Goal: Information Seeking & Learning: Learn about a topic

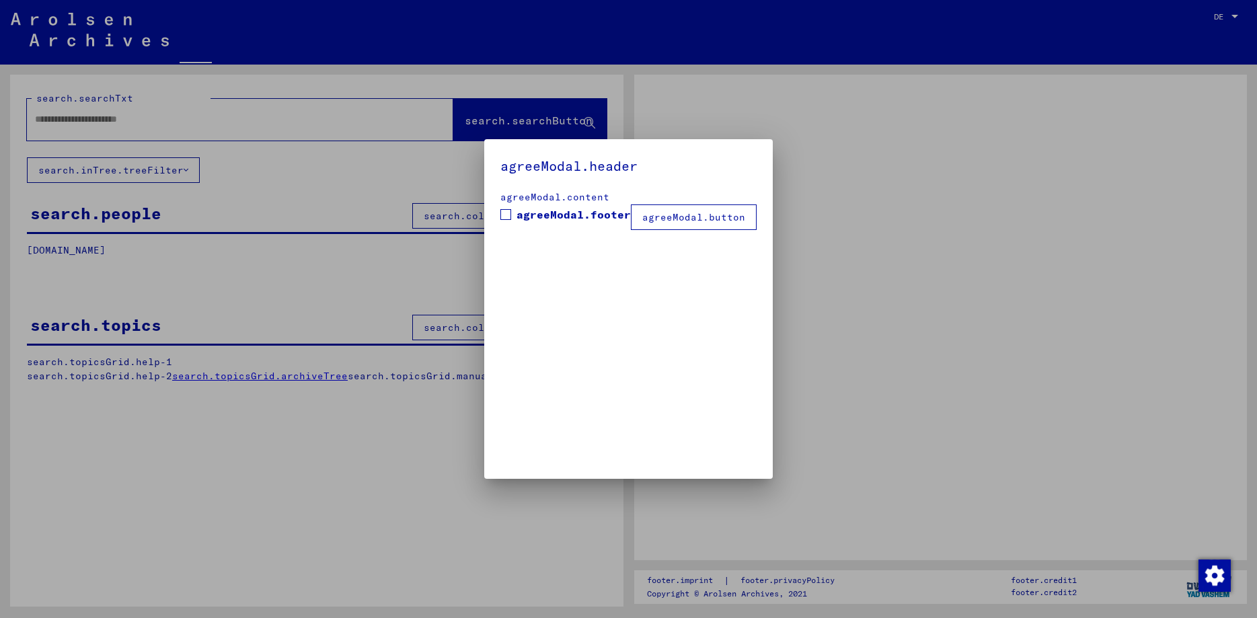
type input "**********"
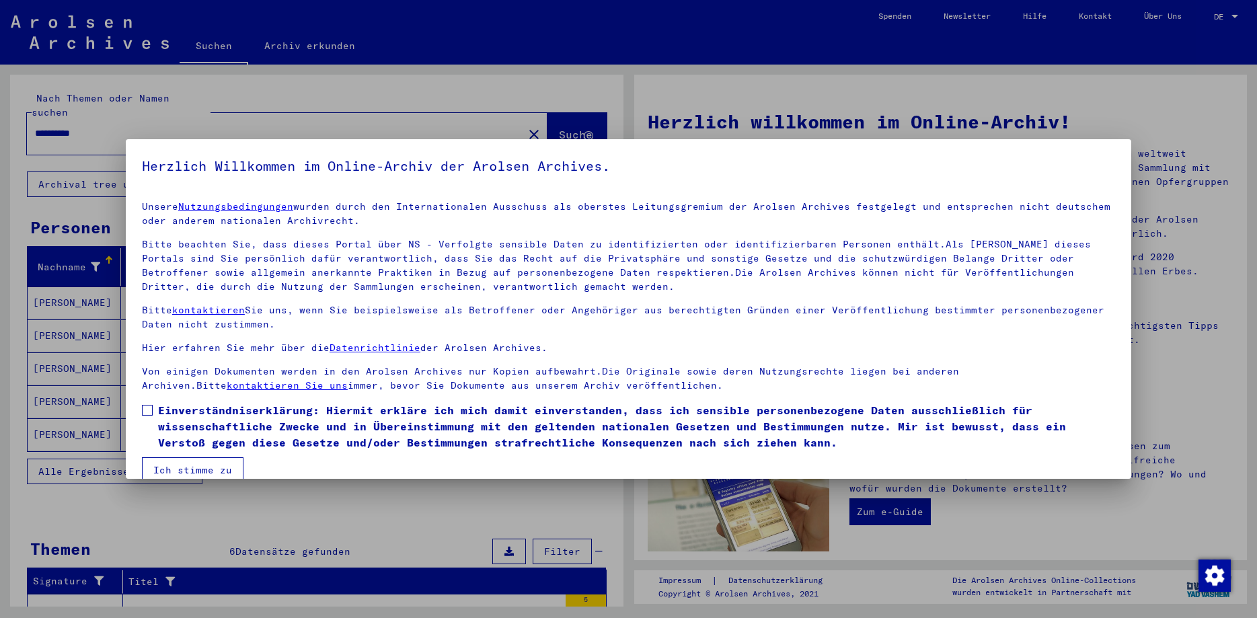
scroll to position [20, 0]
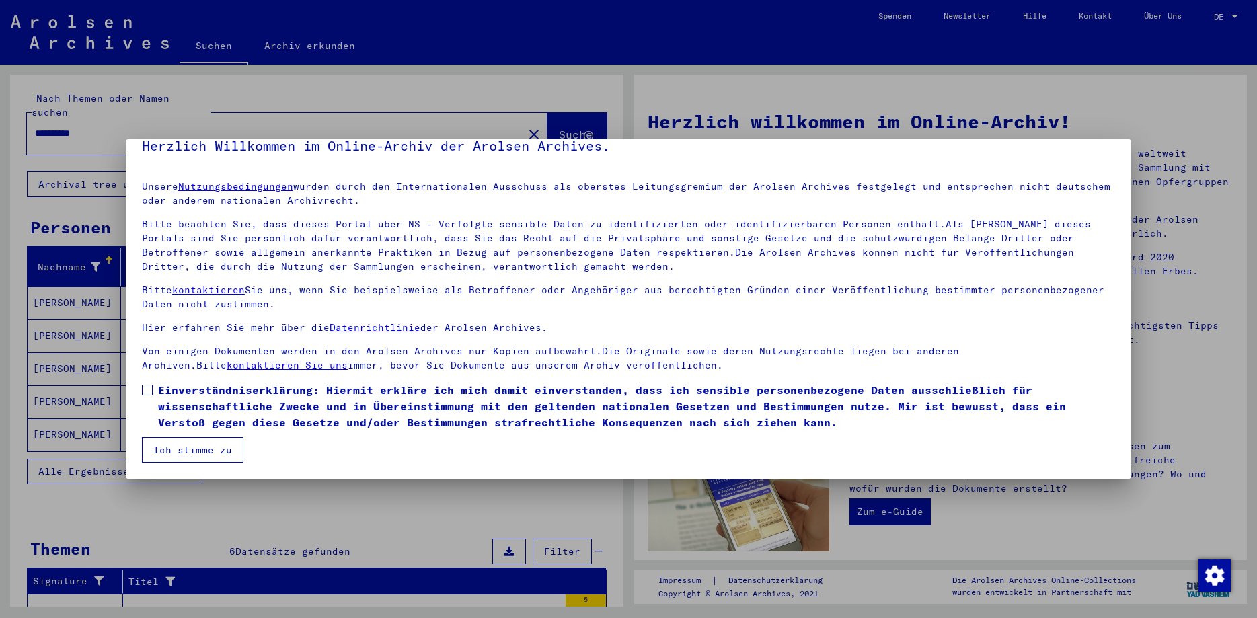
click at [176, 451] on button "Ich stimme zu" at bounding box center [193, 450] width 102 height 26
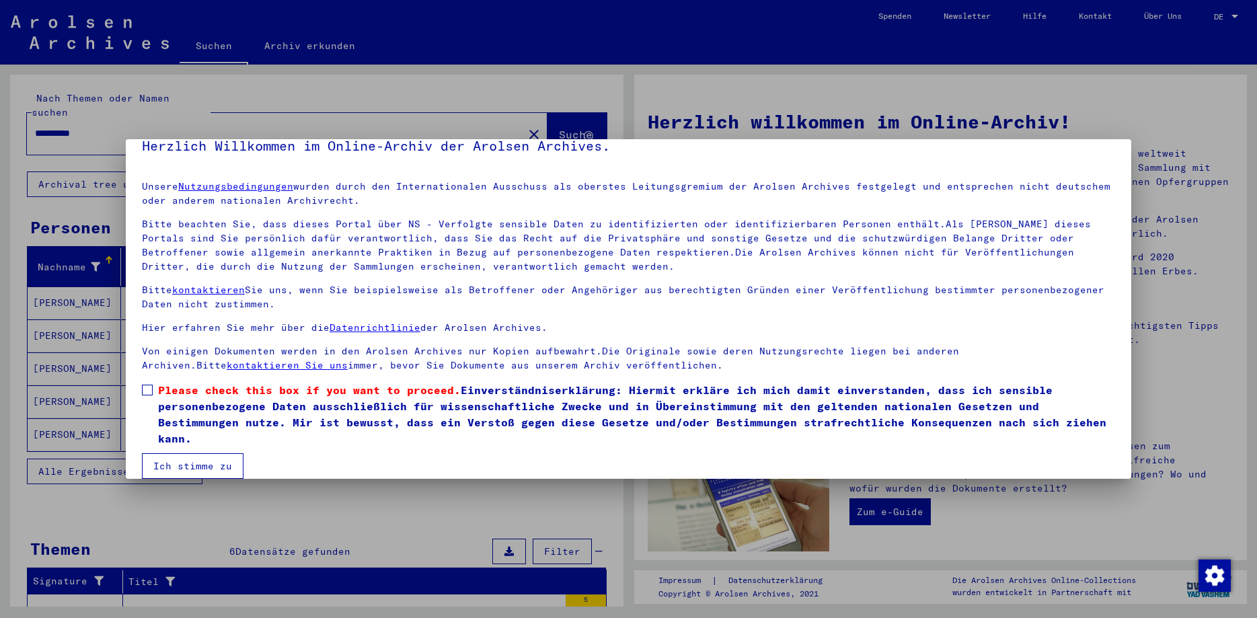
click at [151, 400] on label "Please check this box if you want to proceed. Einverständniserklärung: Hiermit …" at bounding box center [628, 414] width 973 height 65
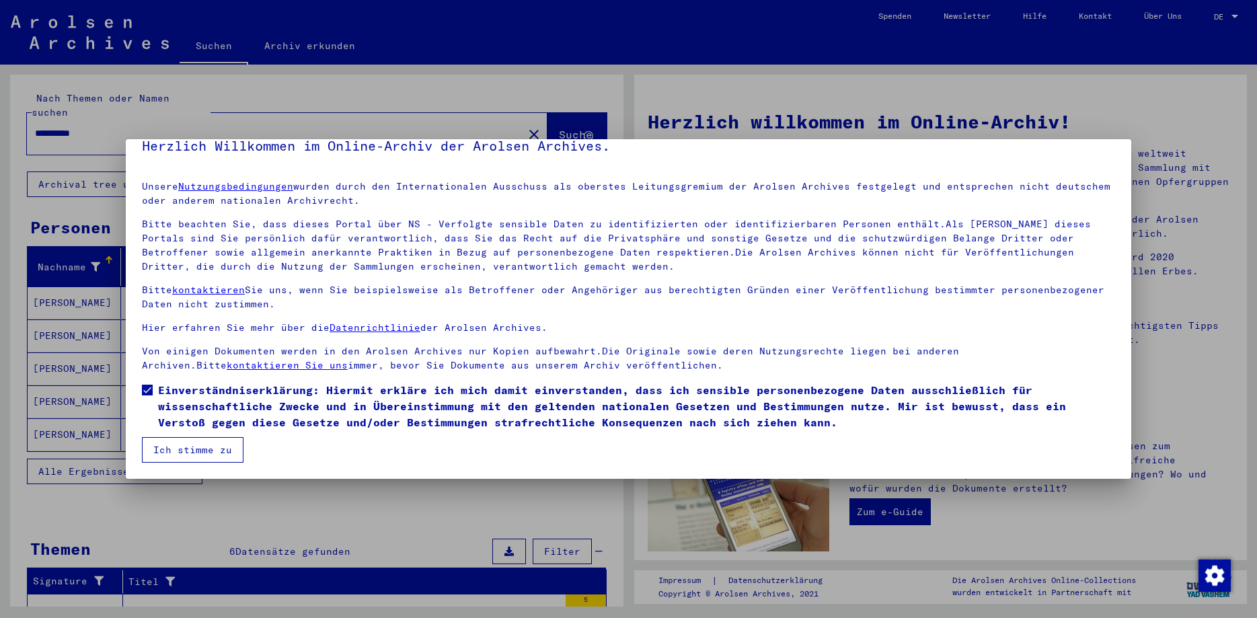
click at [166, 457] on button "Ich stimme zu" at bounding box center [193, 450] width 102 height 26
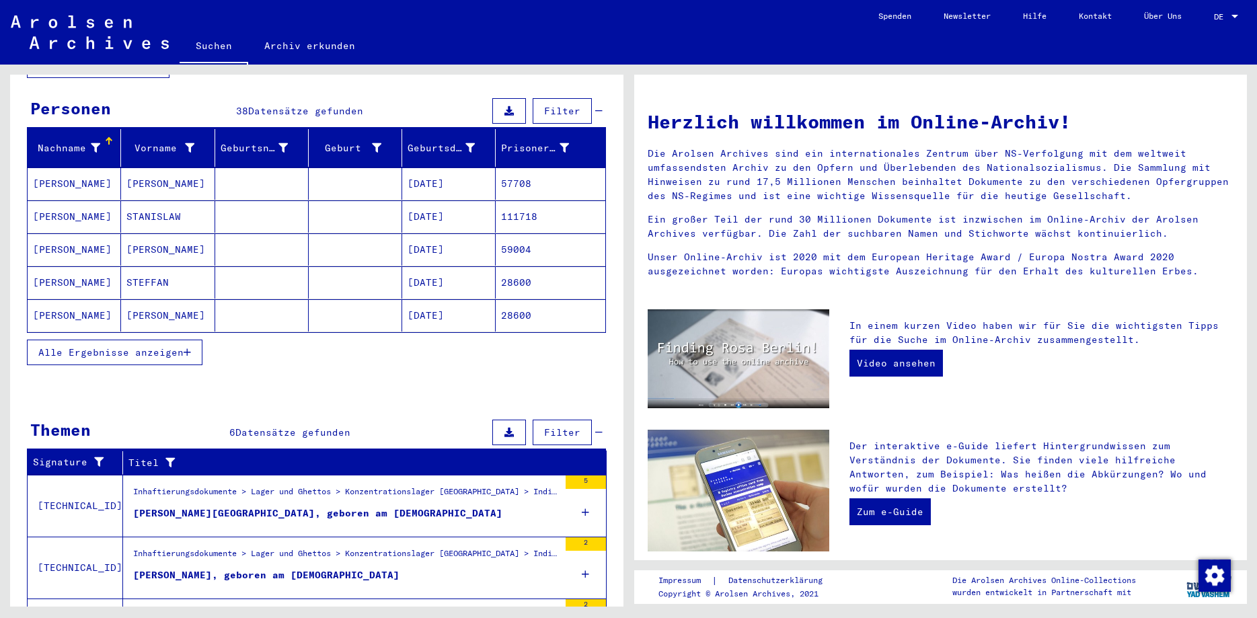
scroll to position [73, 0]
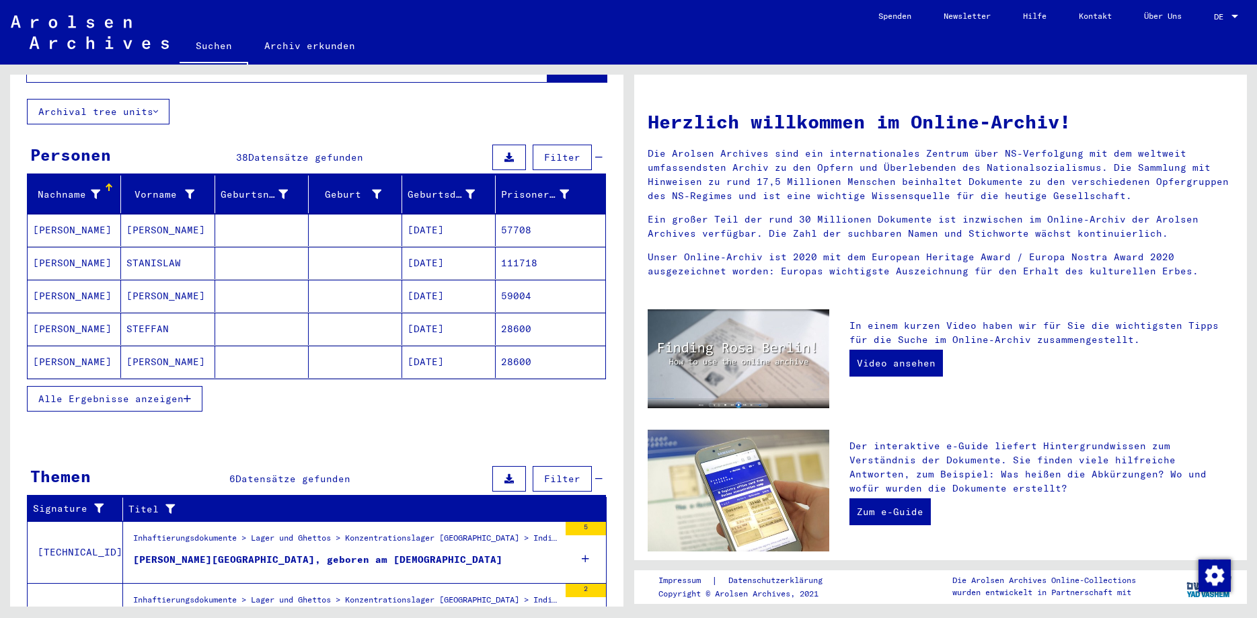
click at [138, 393] on span "Alle Ergebnisse anzeigen" at bounding box center [110, 399] width 145 height 12
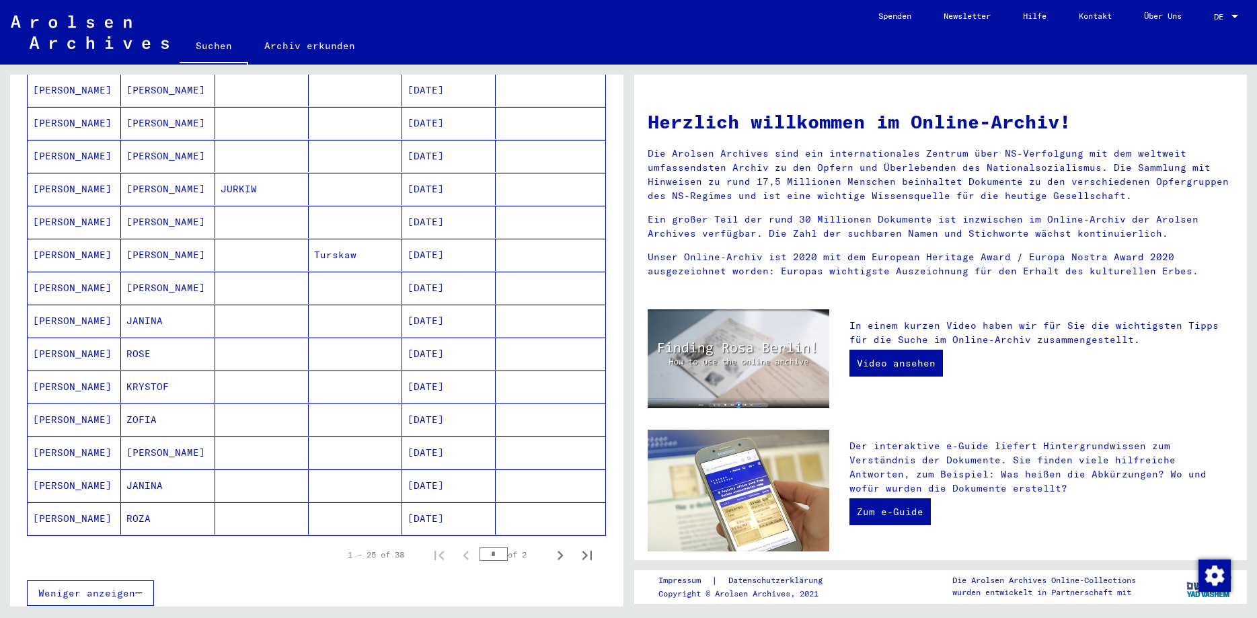
scroll to position [654, 0]
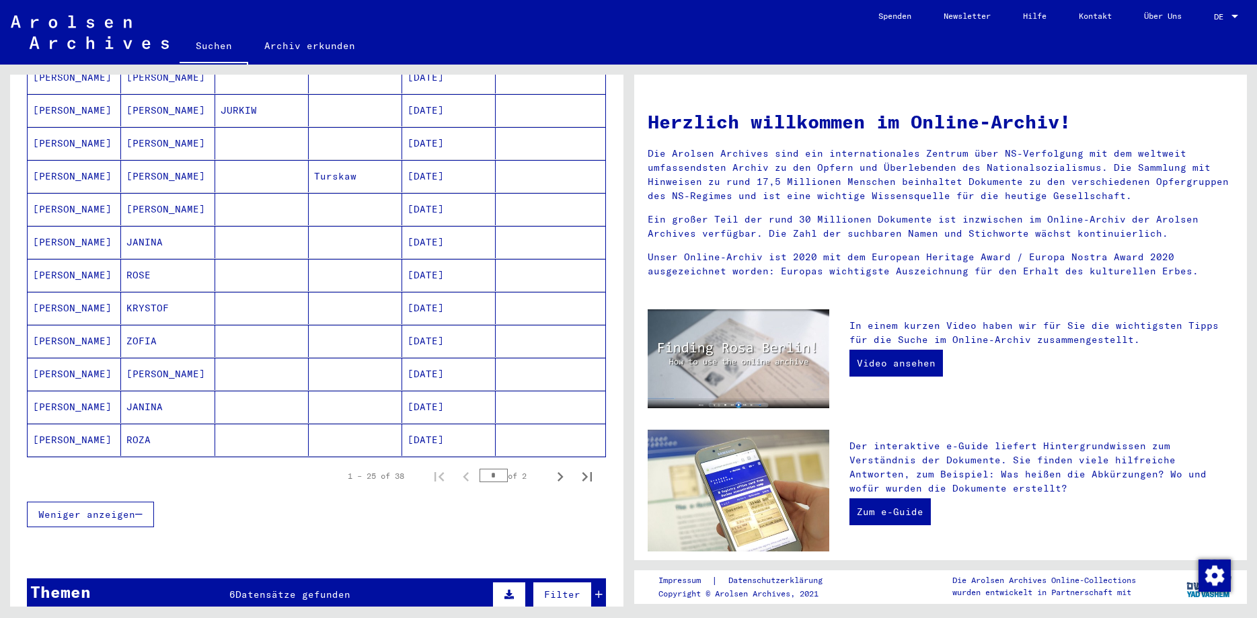
click at [122, 508] on span "Weniger anzeigen" at bounding box center [86, 514] width 97 height 12
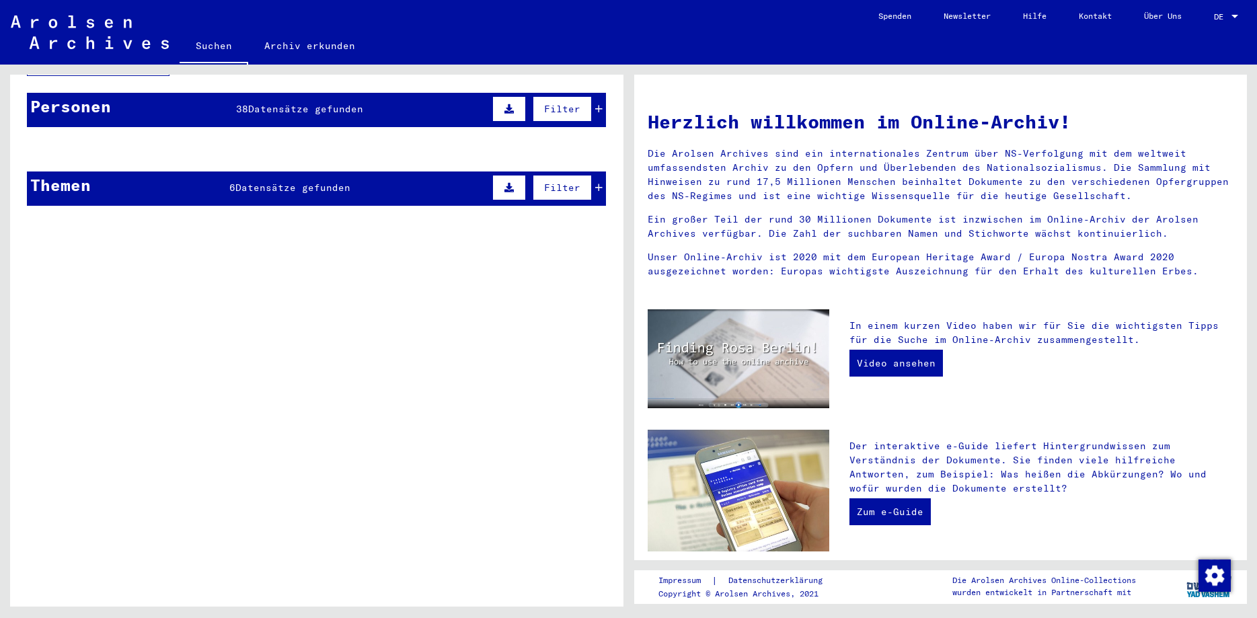
scroll to position [0, 0]
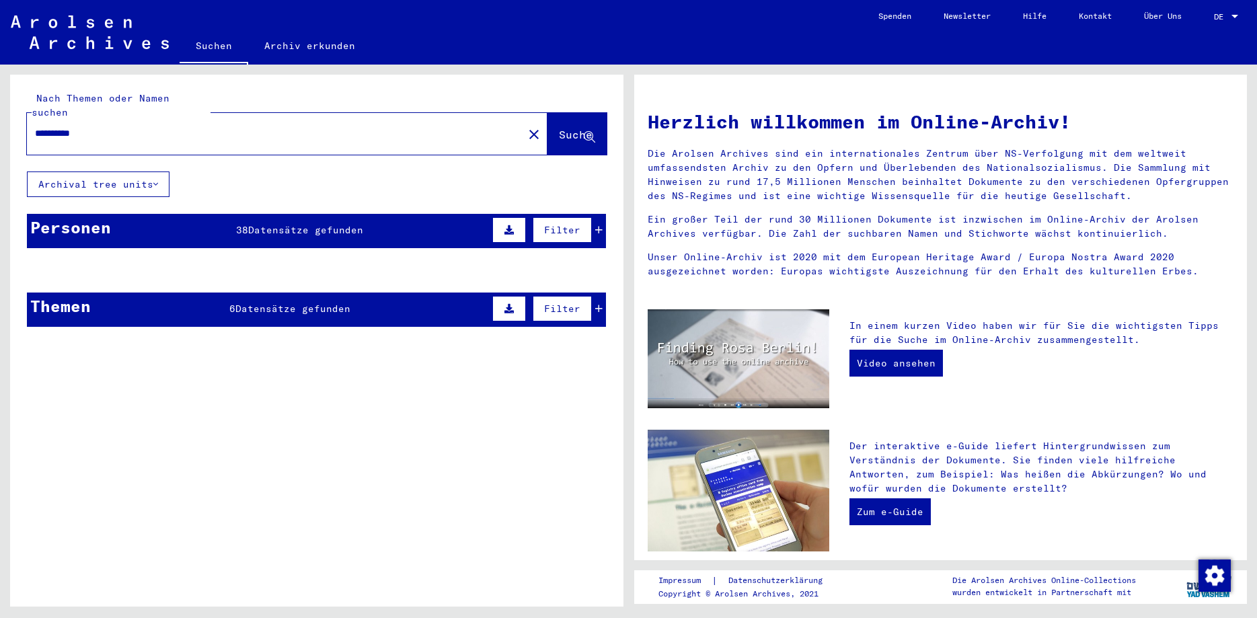
click at [71, 224] on div "Personen" at bounding box center [70, 227] width 81 height 24
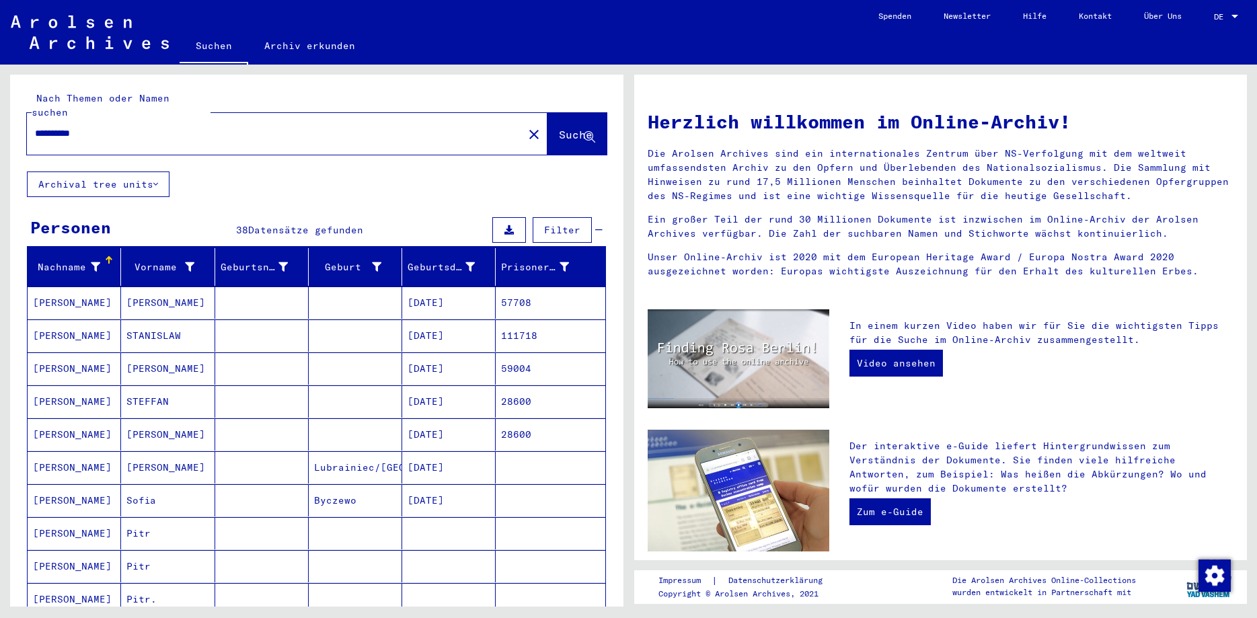
click at [463, 322] on mat-cell "[DATE]" at bounding box center [448, 335] width 93 height 32
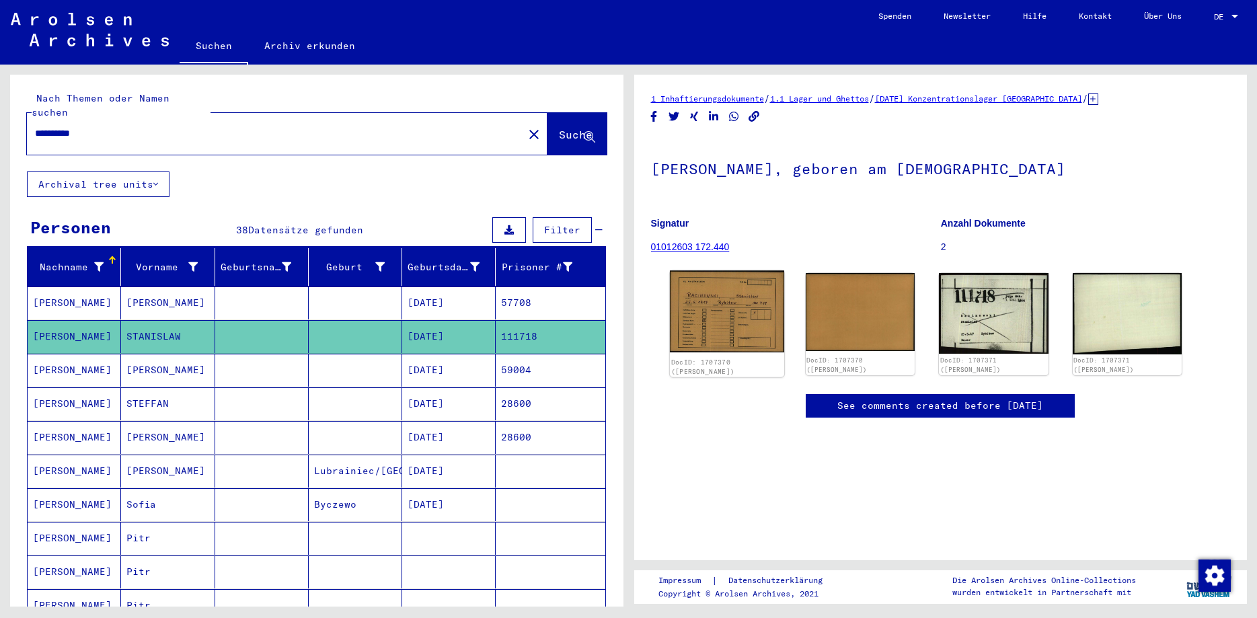
click at [739, 303] on img at bounding box center [726, 311] width 114 height 82
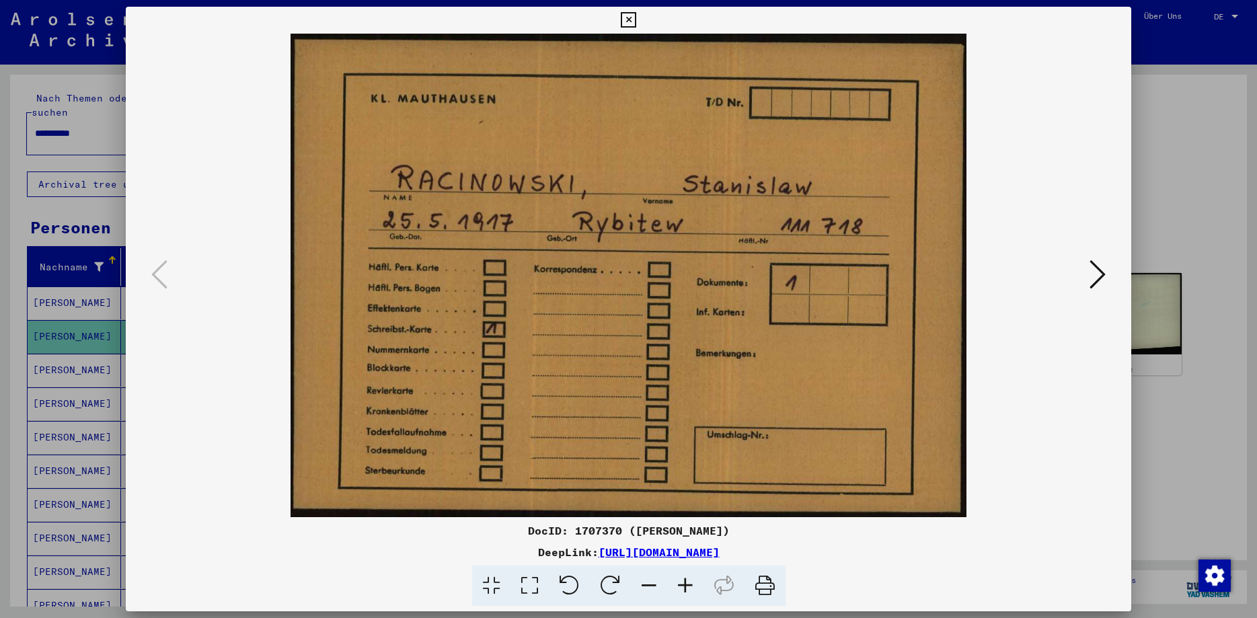
click at [1086, 268] on img at bounding box center [629, 276] width 914 height 484
click at [1186, 231] on div at bounding box center [628, 309] width 1257 height 618
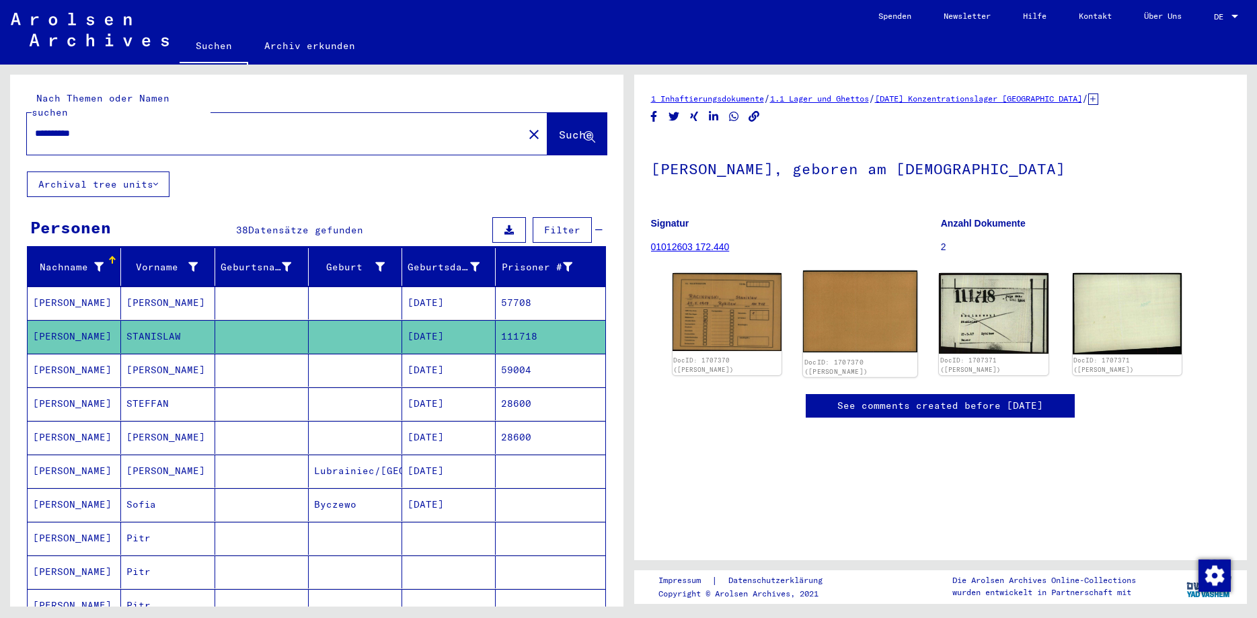
click at [915, 302] on img at bounding box center [860, 311] width 114 height 82
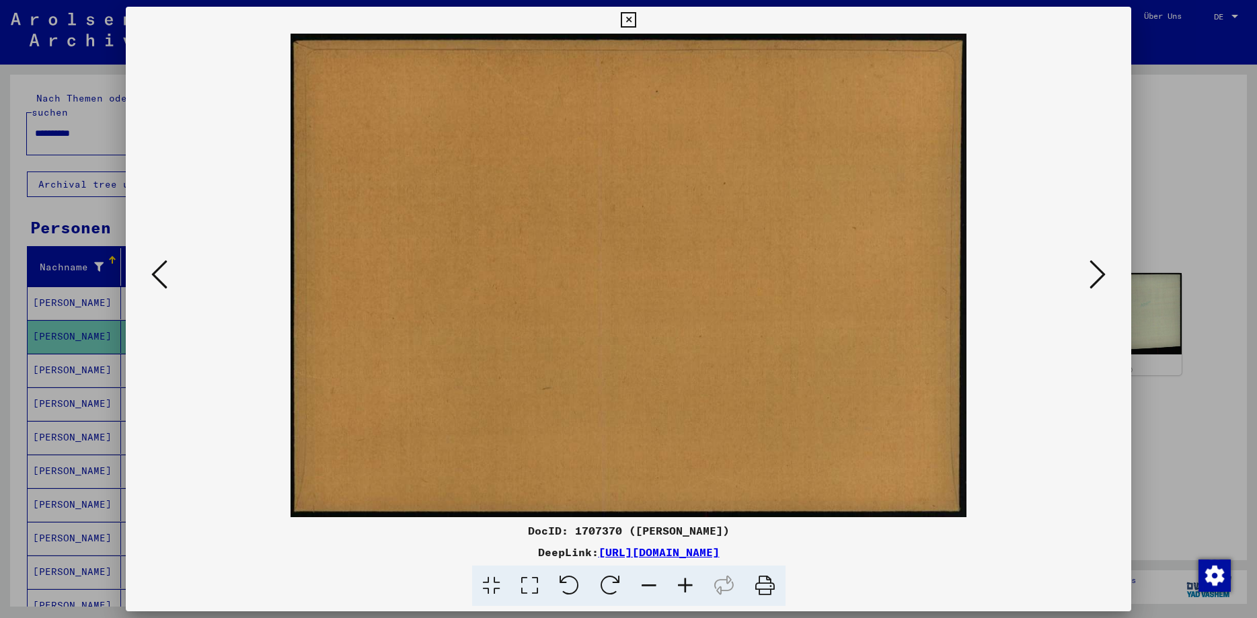
click at [1111, 259] on div at bounding box center [629, 276] width 1006 height 484
click at [1103, 268] on icon at bounding box center [1098, 274] width 16 height 32
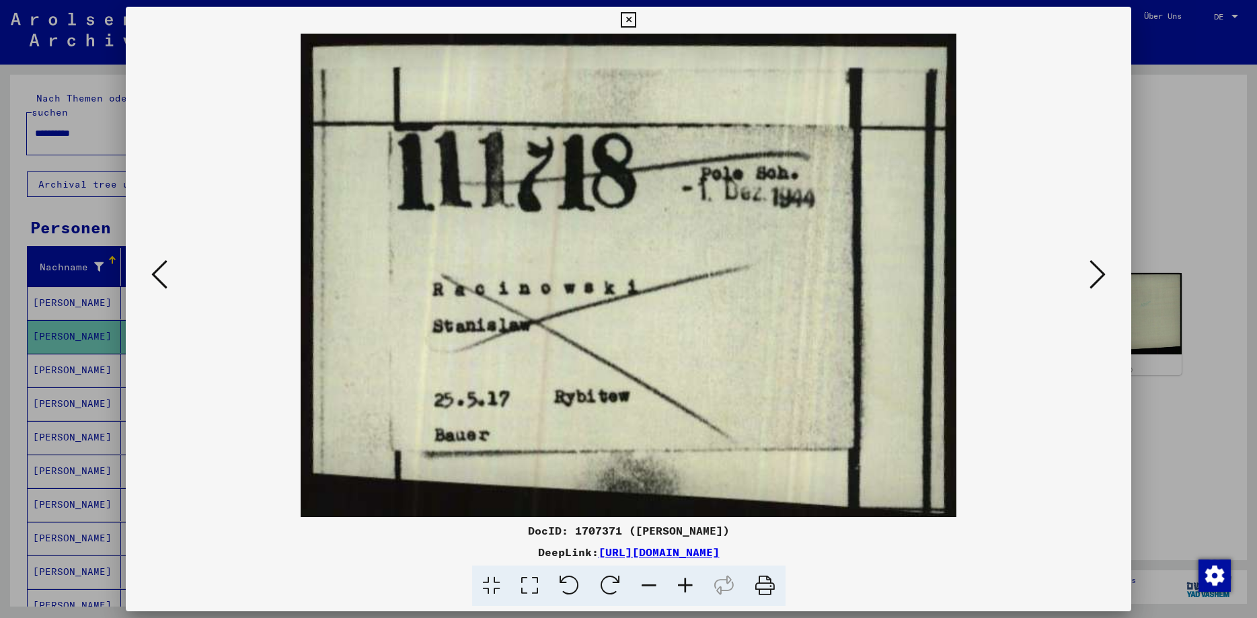
click at [1106, 269] on icon at bounding box center [1098, 274] width 16 height 32
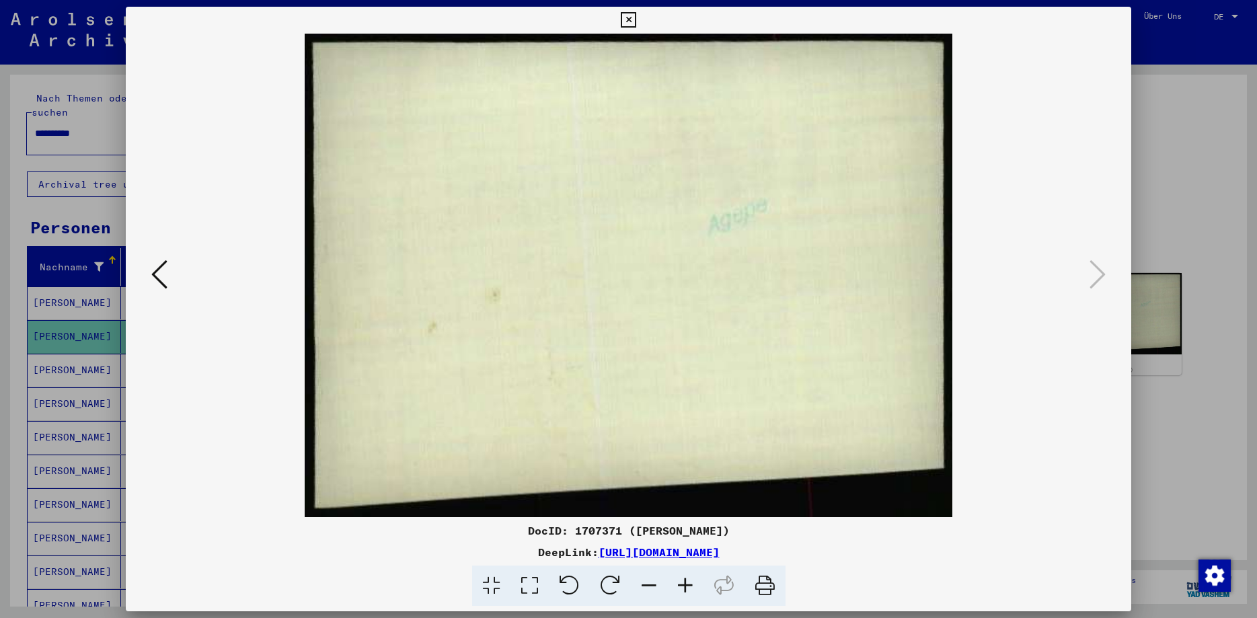
click at [1203, 243] on div at bounding box center [628, 309] width 1257 height 618
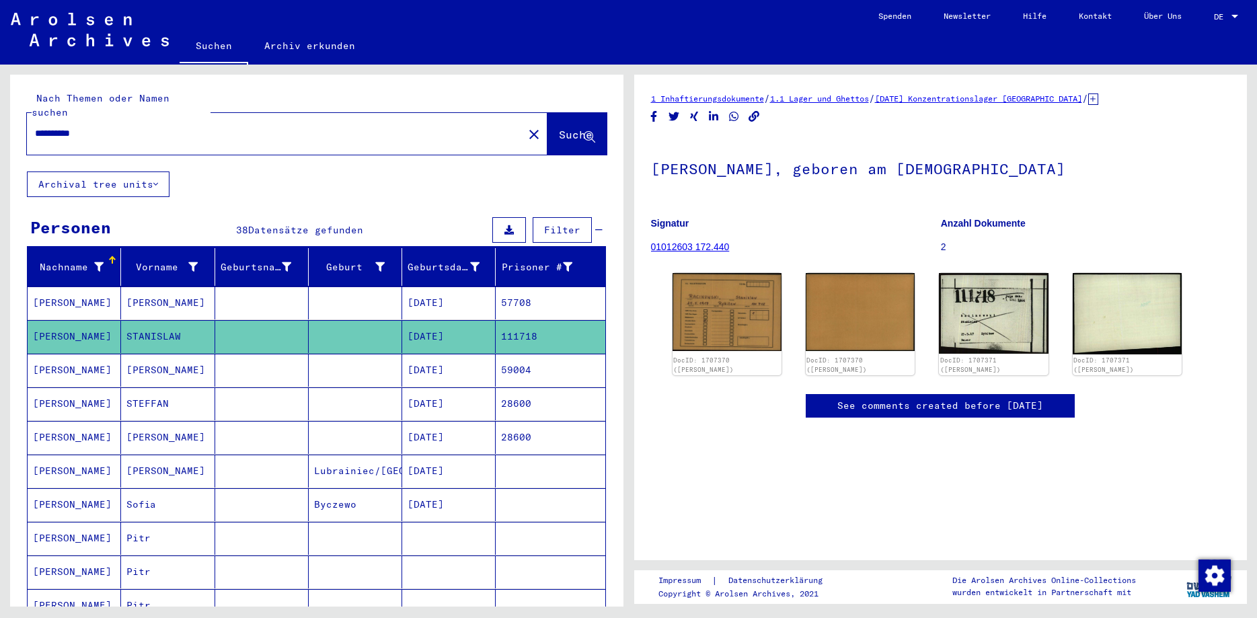
click at [183, 426] on mat-cell "[PERSON_NAME]" at bounding box center [167, 437] width 93 height 33
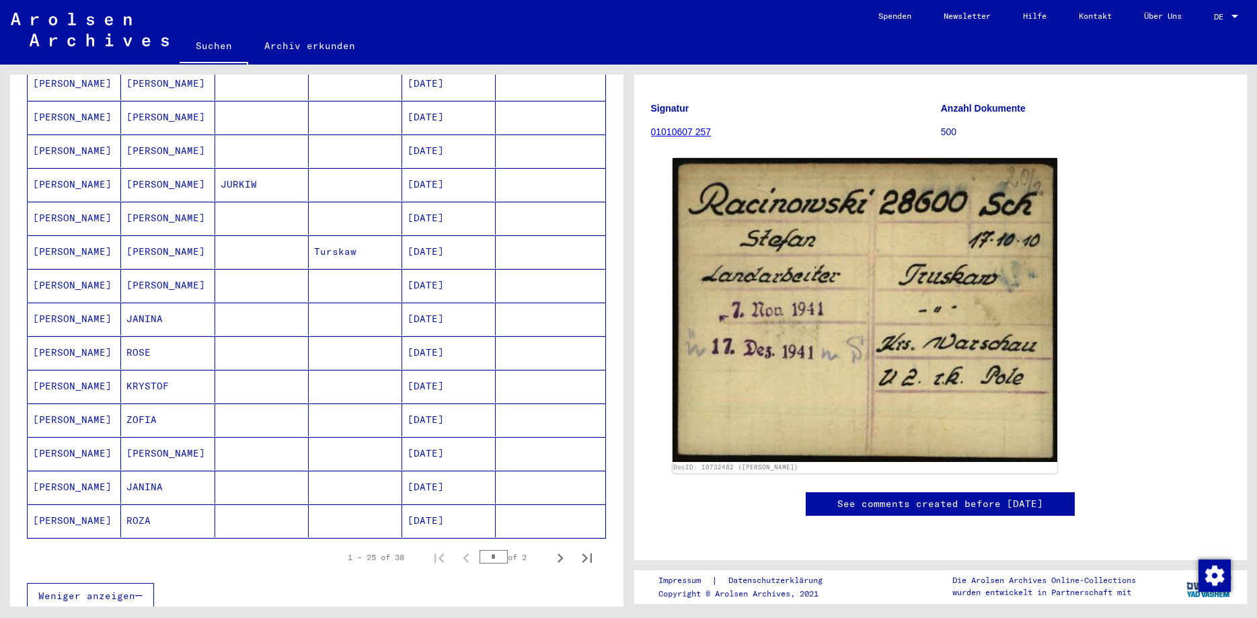
scroll to position [726, 0]
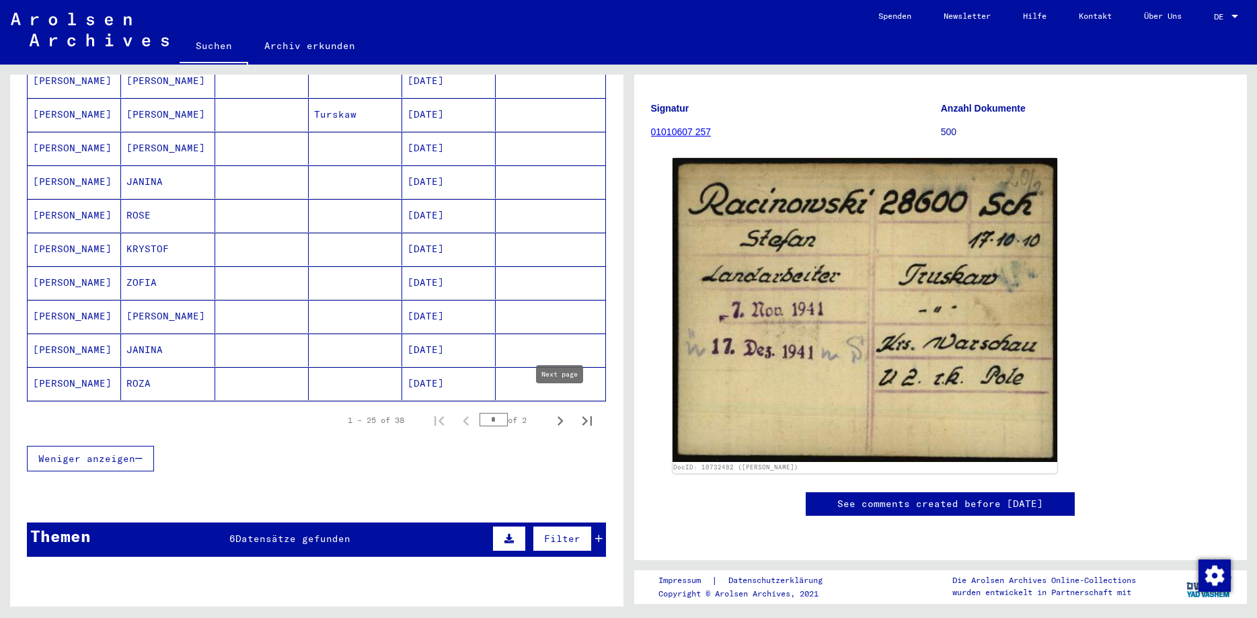
click at [564, 412] on icon "Next page" at bounding box center [560, 421] width 19 height 19
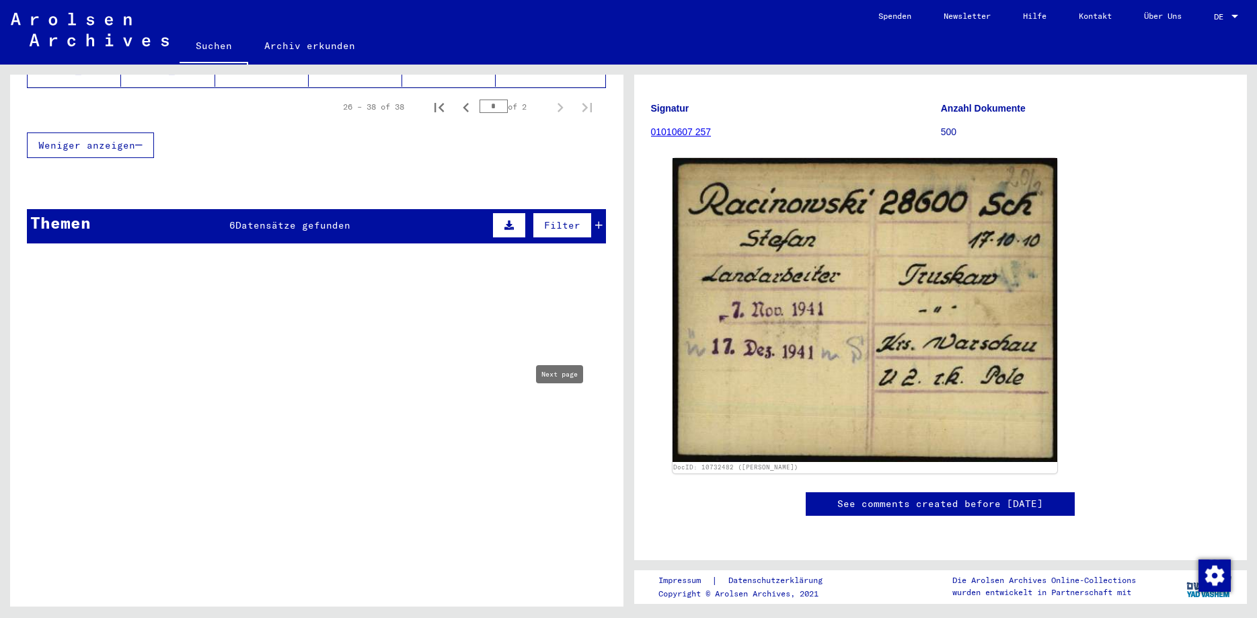
type input "*"
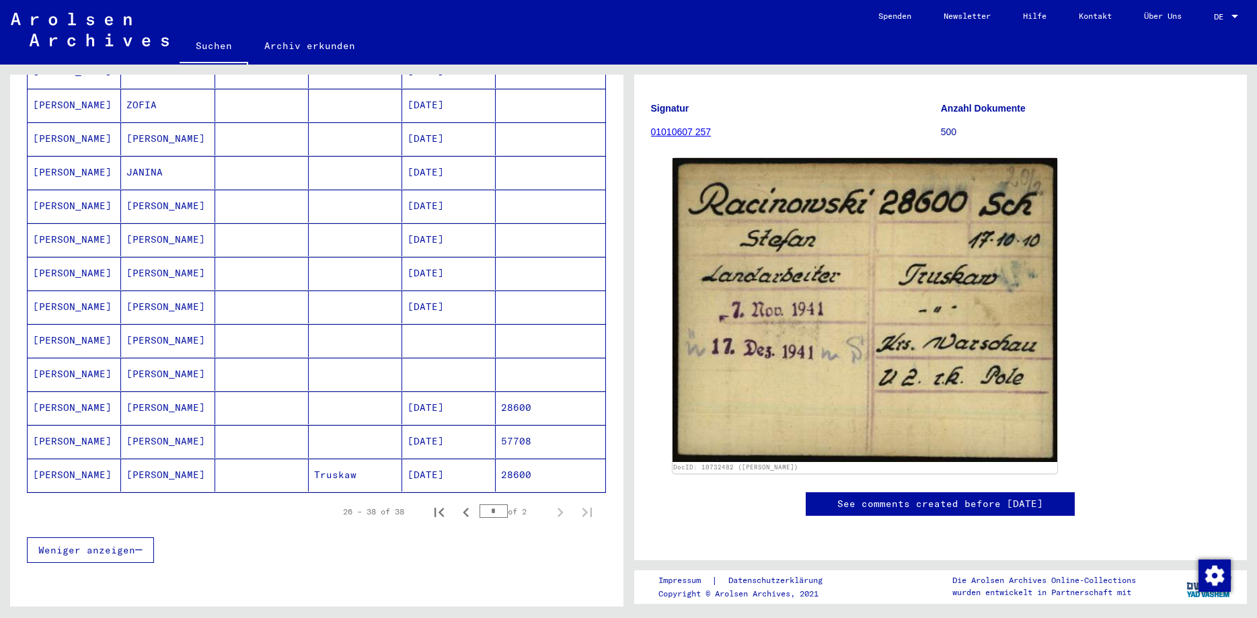
scroll to position [259, 0]
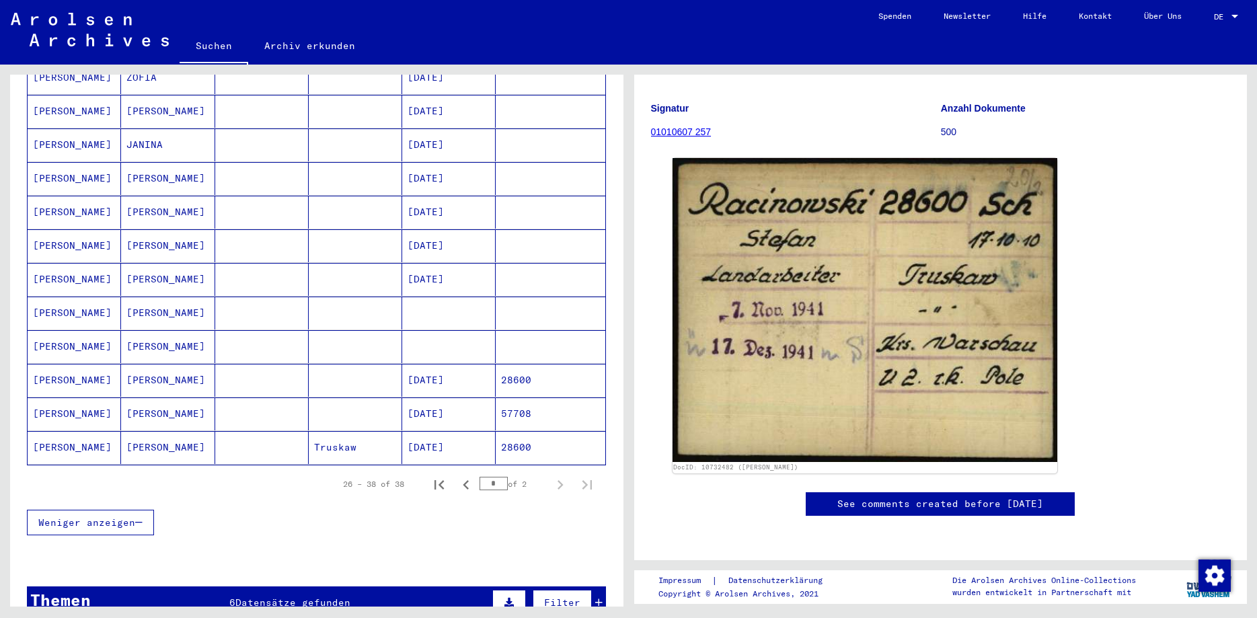
click at [57, 332] on mat-cell "[PERSON_NAME]" at bounding box center [74, 346] width 93 height 33
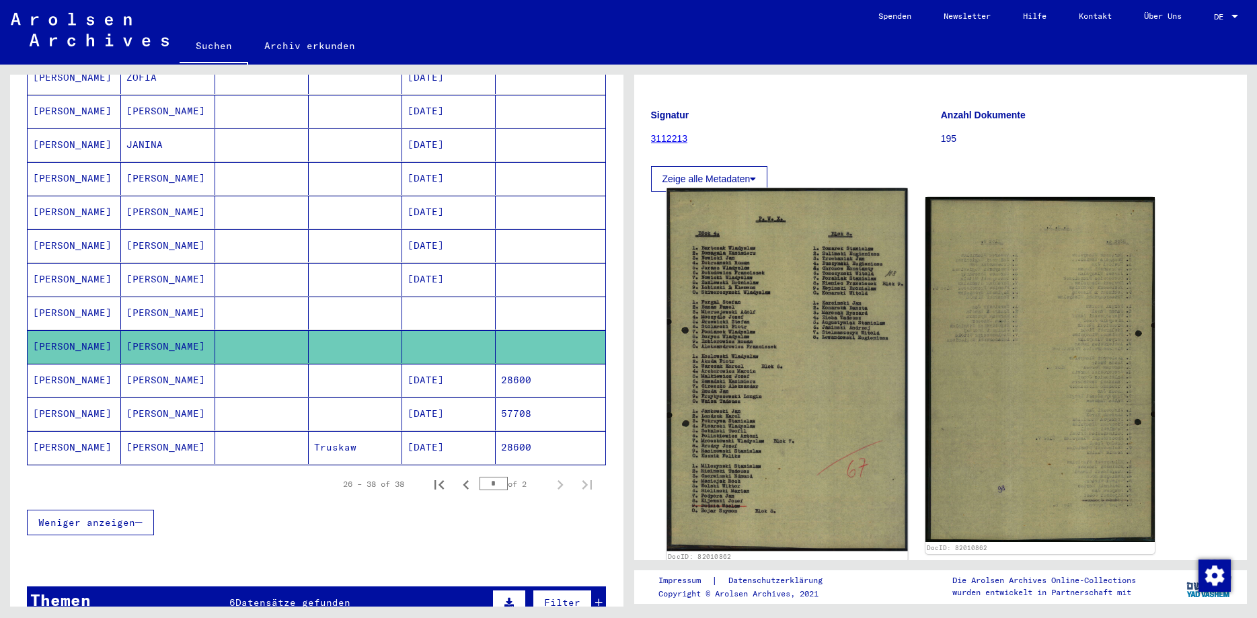
scroll to position [145, 0]
click at [674, 346] on img at bounding box center [787, 369] width 241 height 363
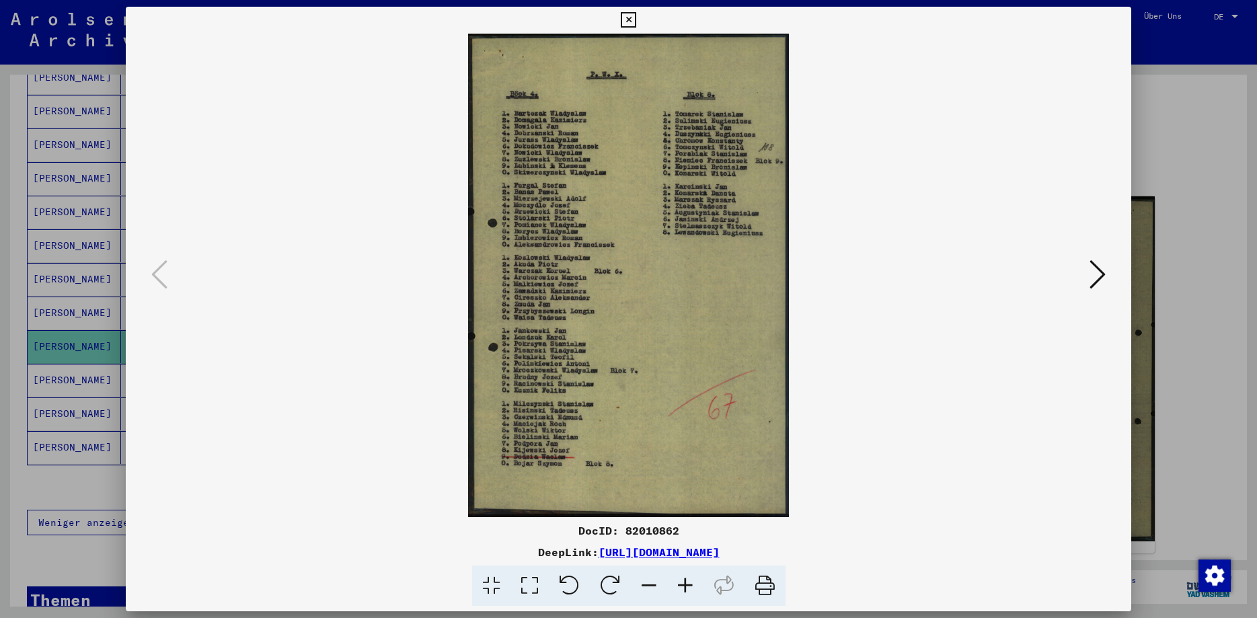
click at [1102, 268] on icon at bounding box center [1098, 274] width 16 height 32
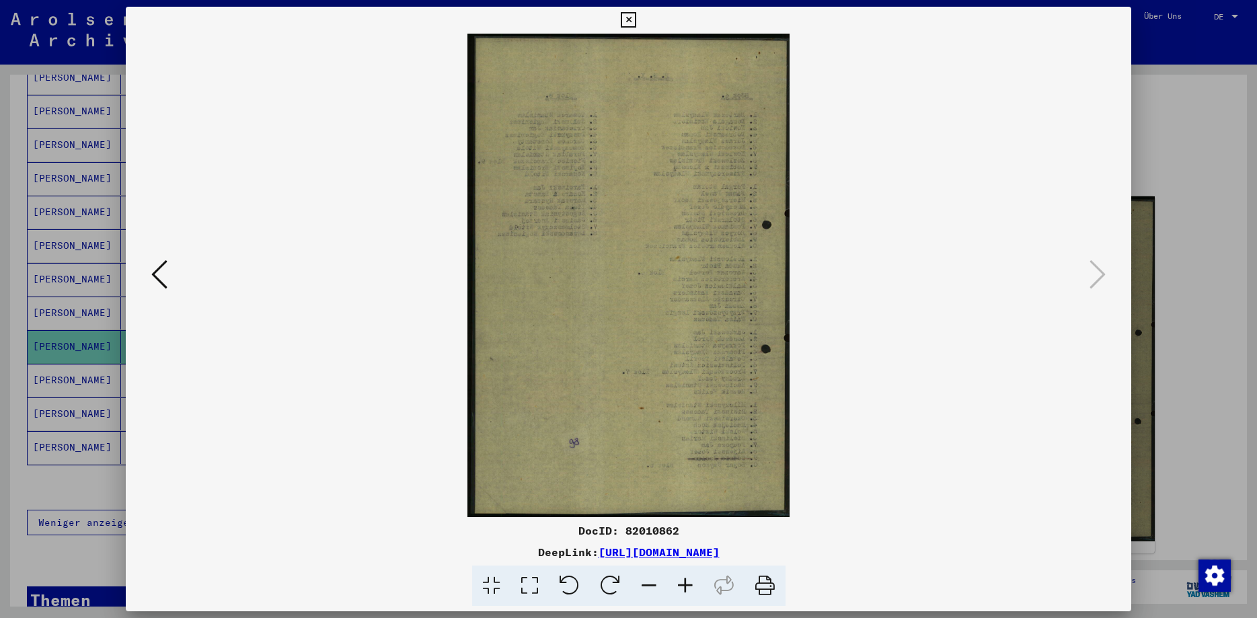
click at [1167, 102] on div at bounding box center [628, 309] width 1257 height 618
